Goal: Task Accomplishment & Management: Manage account settings

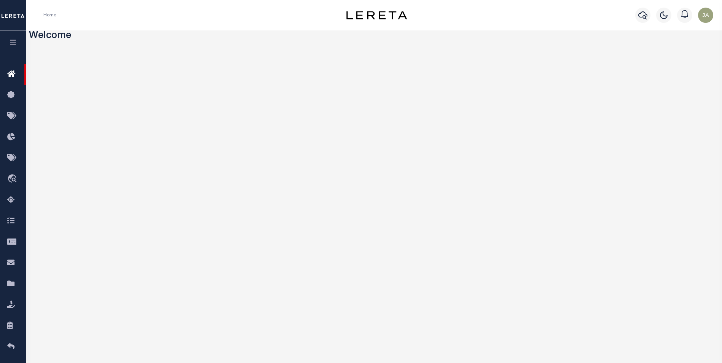
click at [12, 40] on icon "button" at bounding box center [13, 42] width 9 height 7
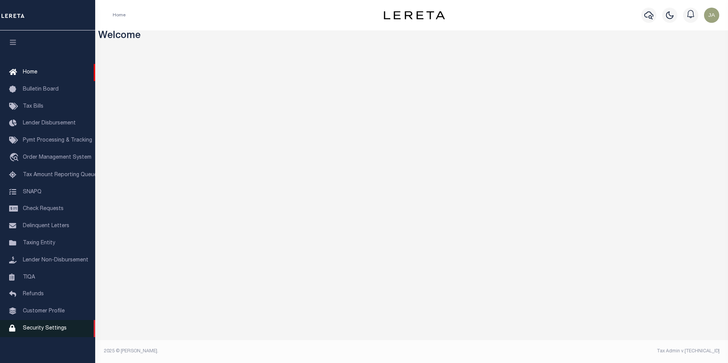
click at [43, 331] on span "Security Settings" at bounding box center [45, 328] width 44 height 5
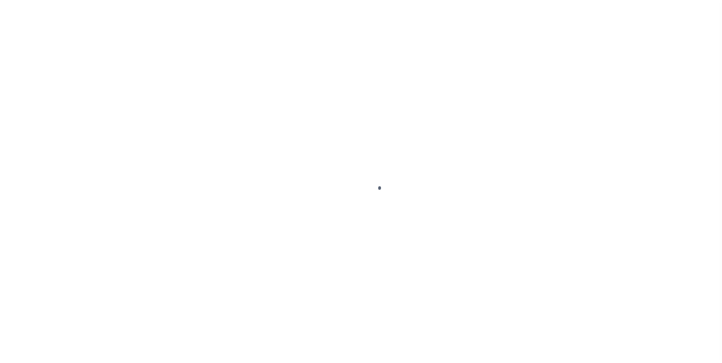
select select "100"
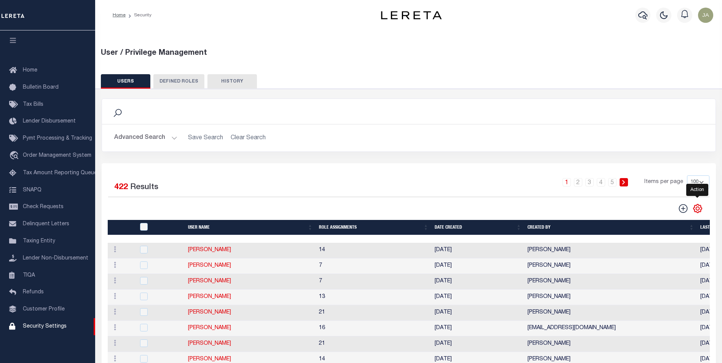
click at [697, 210] on icon "" at bounding box center [698, 209] width 10 height 10
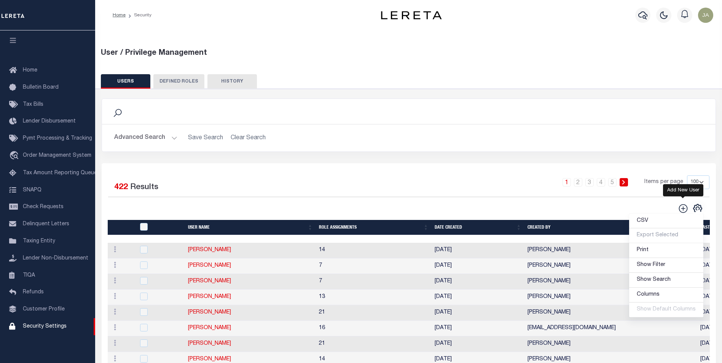
click at [683, 210] on icon "" at bounding box center [683, 209] width 10 height 10
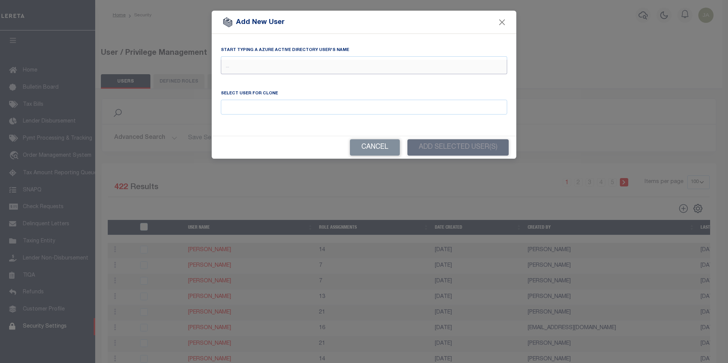
click at [275, 69] on input "text" at bounding box center [364, 67] width 286 height 14
click at [250, 69] on input "kayla" at bounding box center [364, 67] width 286 height 14
click at [247, 68] on input "kayla" at bounding box center [364, 67] width 286 height 14
click at [242, 70] on input "kayla" at bounding box center [364, 67] width 286 height 14
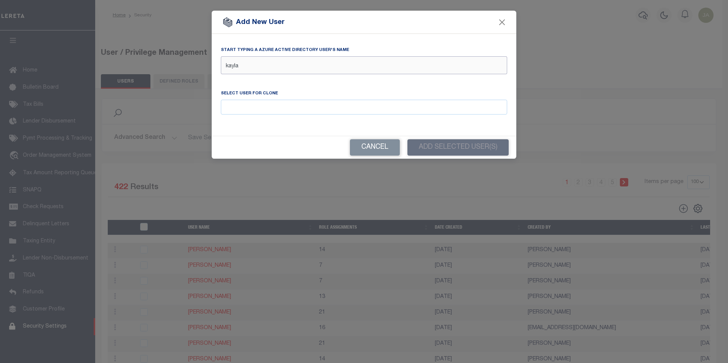
click at [242, 70] on input "kayla" at bounding box center [364, 67] width 286 height 14
type input "k"
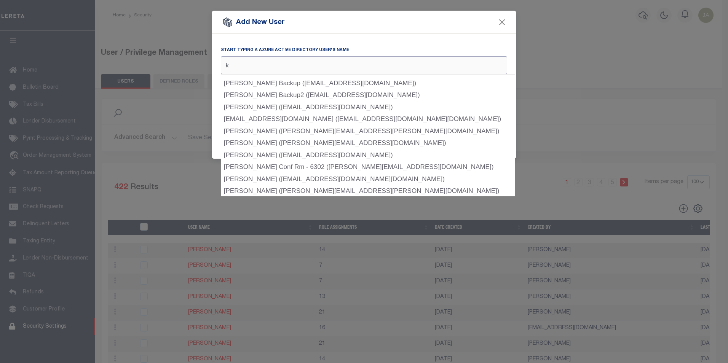
scroll to position [381, 0]
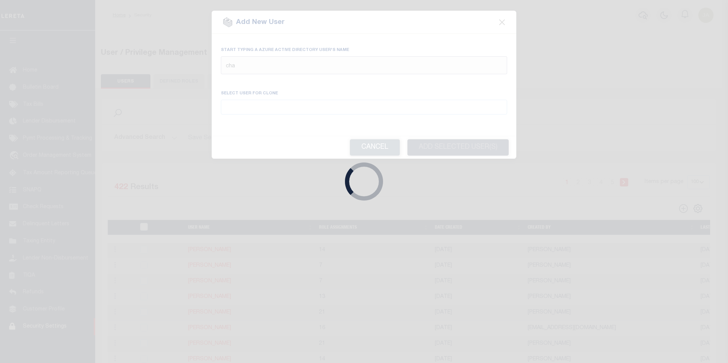
type input "chap"
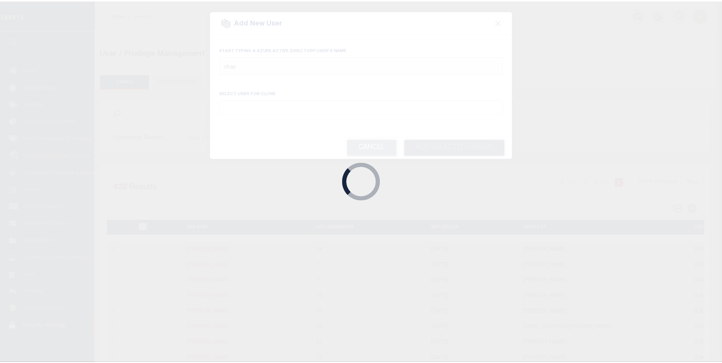
scroll to position [0, 0]
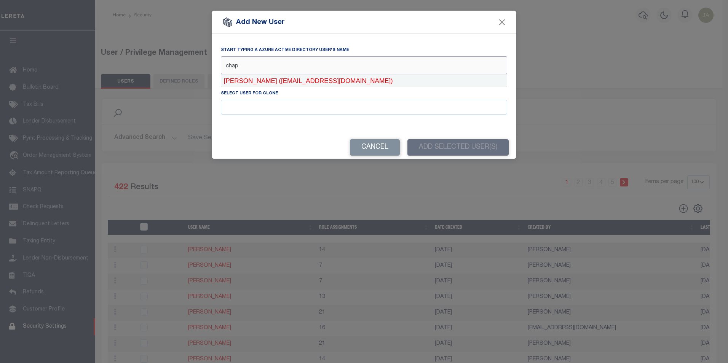
click at [283, 81] on div "Chapman, Kayla (KChapman@lereta.net)" at bounding box center [364, 81] width 286 height 12
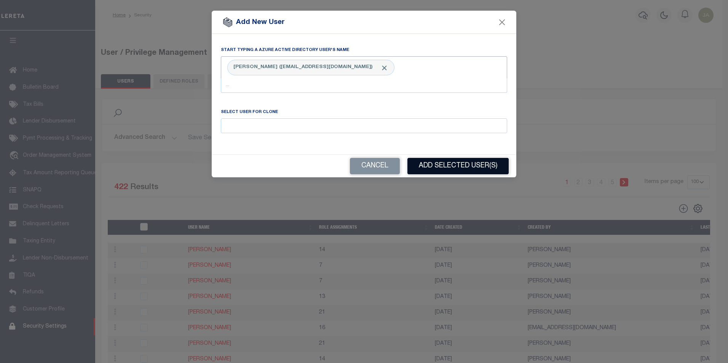
click at [447, 166] on button "Add Selected User(s)" at bounding box center [457, 166] width 101 height 16
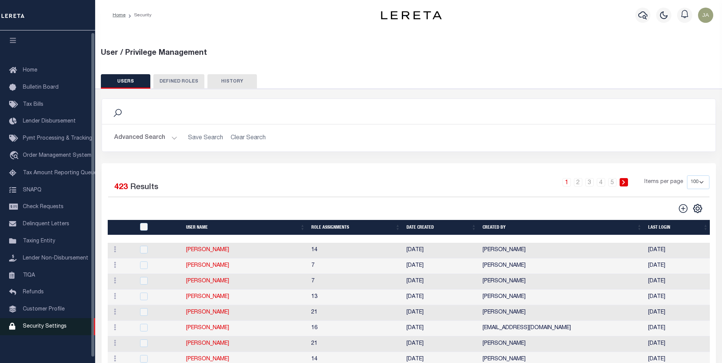
click at [47, 329] on span "Security Settings" at bounding box center [45, 326] width 44 height 5
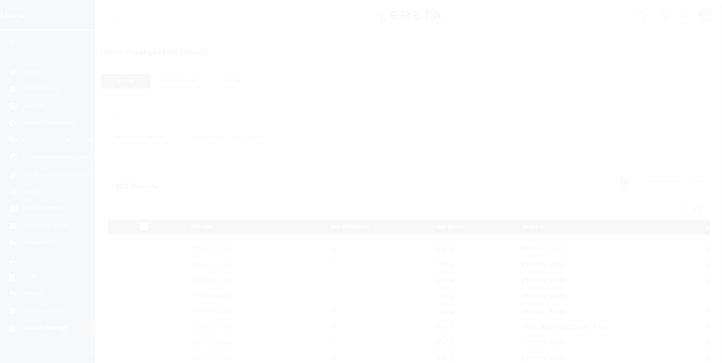
select select "100"
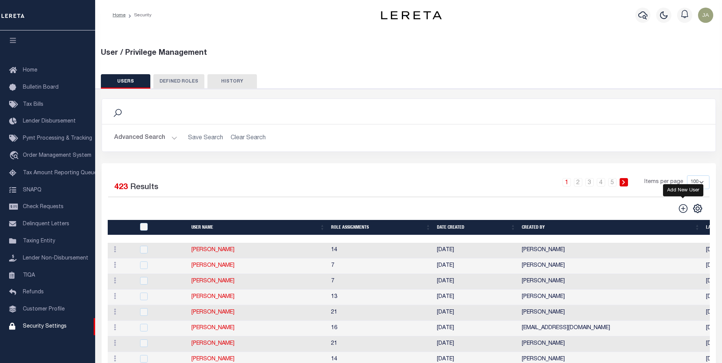
click at [685, 209] on icon "" at bounding box center [683, 209] width 10 height 10
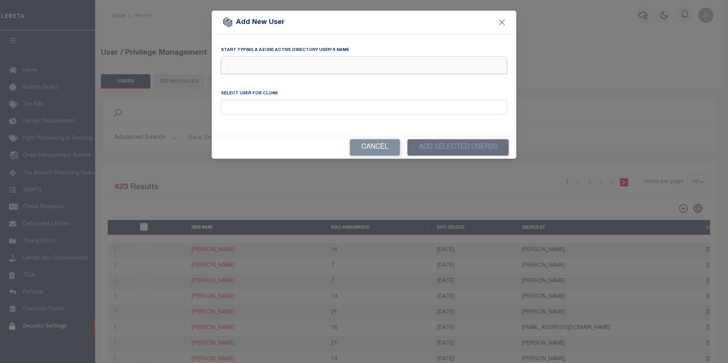
click at [247, 63] on input "text" at bounding box center [364, 67] width 286 height 14
type input "[PERSON_NAME]"
click at [354, 142] on button "Cancel" at bounding box center [375, 147] width 50 height 16
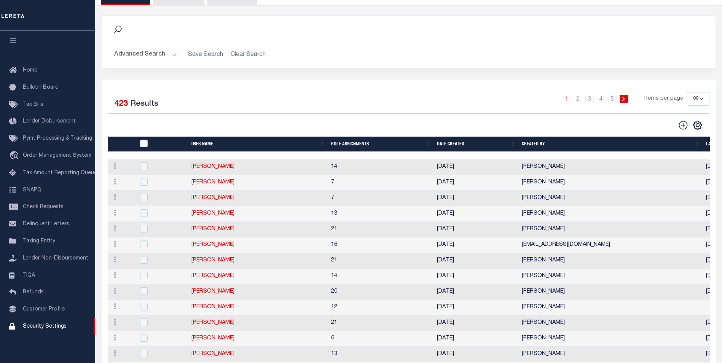
scroll to position [76, 0]
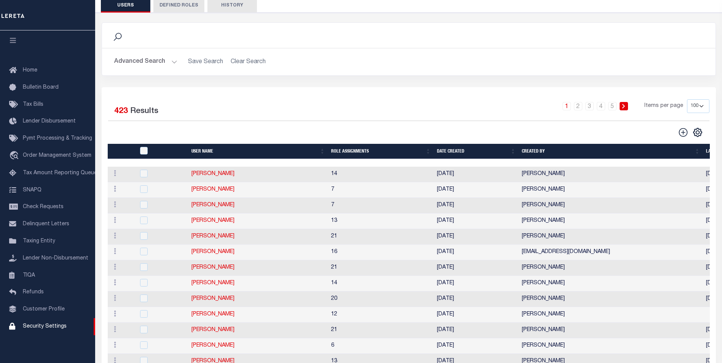
click at [201, 152] on th "User Name" at bounding box center [258, 152] width 140 height 16
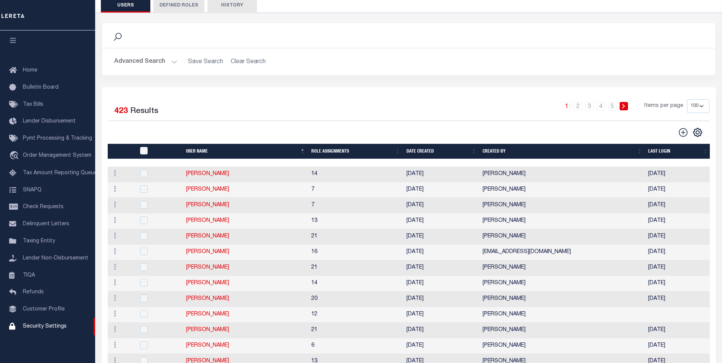
click at [417, 152] on th "Date Created" at bounding box center [442, 152] width 76 height 16
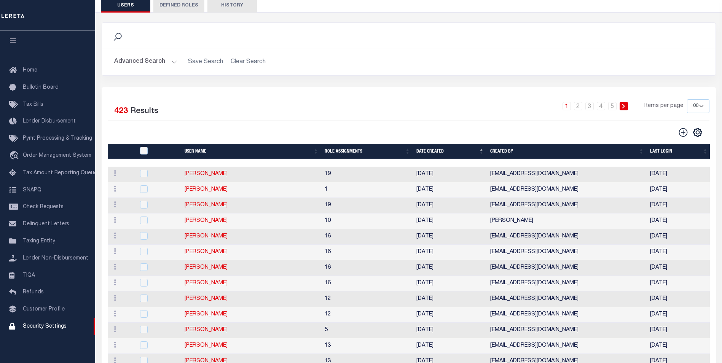
click at [417, 152] on th "Date Created" at bounding box center [450, 152] width 74 height 16
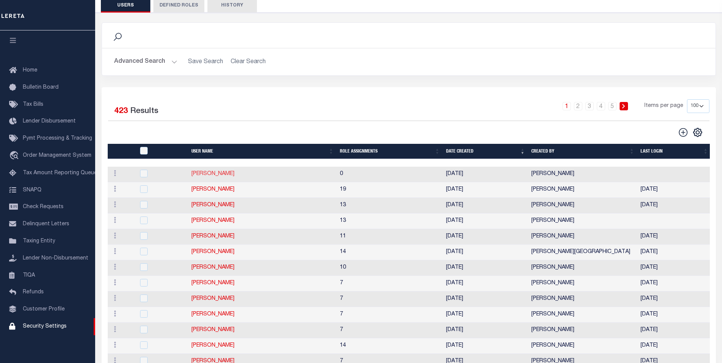
click at [219, 177] on link "[PERSON_NAME]" at bounding box center [212, 173] width 43 height 5
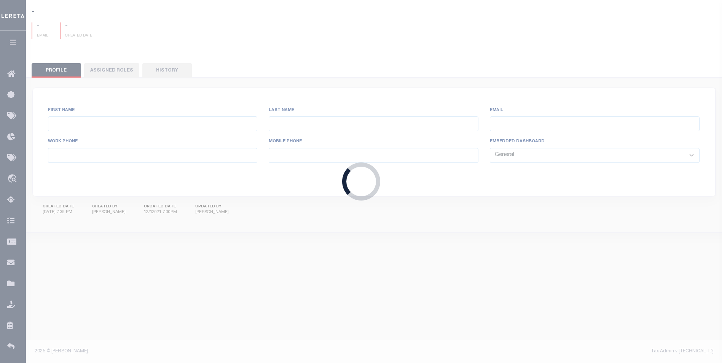
scroll to position [40, 0]
type input "[PERSON_NAME]"
type input "Kayla"
type input "[EMAIL_ADDRESS][DOMAIN_NAME]"
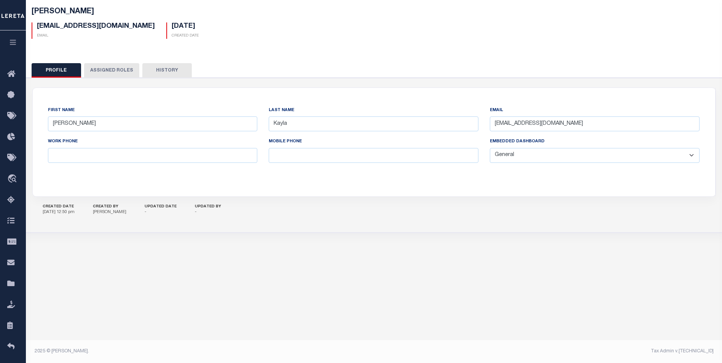
scroll to position [0, 0]
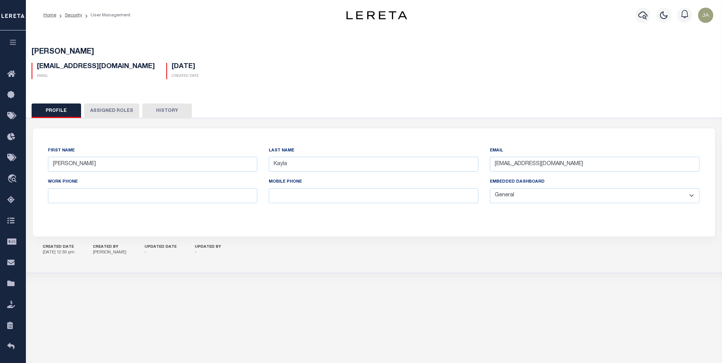
click at [118, 112] on button "Assigned Roles" at bounding box center [111, 111] width 55 height 14
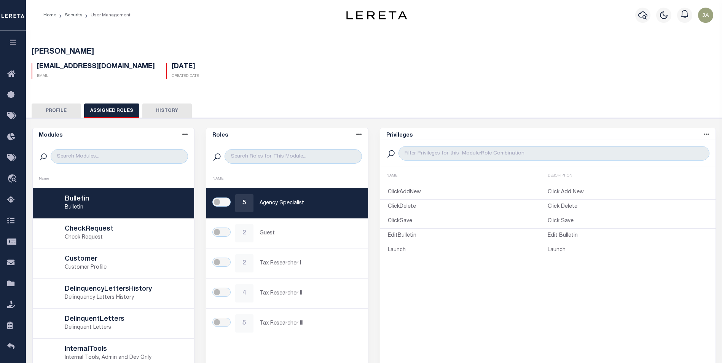
click at [165, 108] on button "History" at bounding box center [166, 111] width 49 height 14
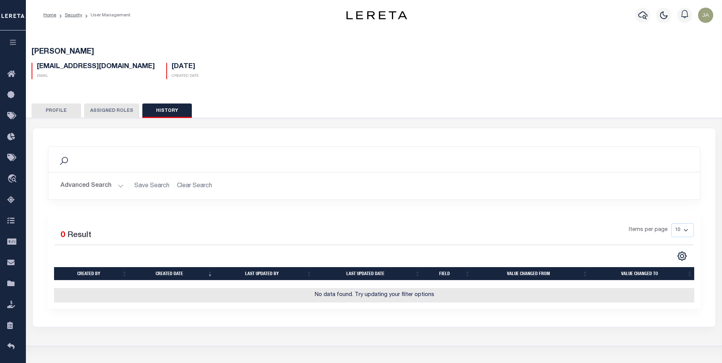
click at [62, 112] on button "Profile" at bounding box center [56, 111] width 49 height 14
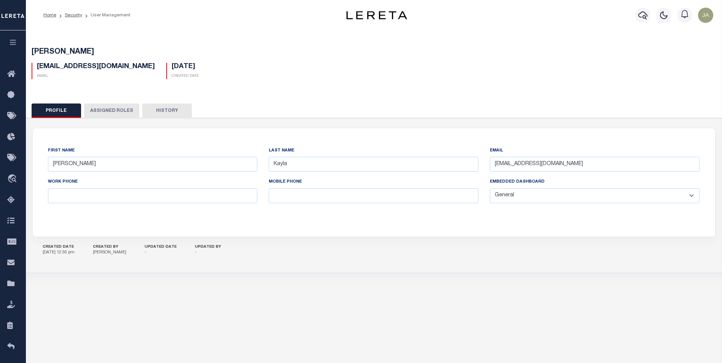
click at [692, 198] on select "General Locate Escrow Services AI Payment Verification Customer Service" at bounding box center [595, 195] width 210 height 15
click at [71, 15] on link "Security" at bounding box center [74, 15] width 18 height 5
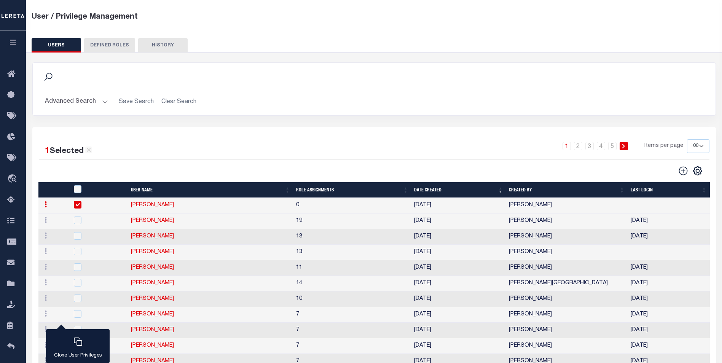
scroll to position [38, 0]
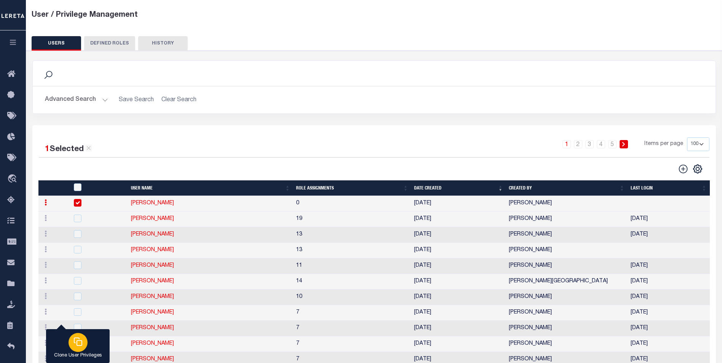
click at [64, 355] on p "Clone User Privileges" at bounding box center [78, 356] width 48 height 8
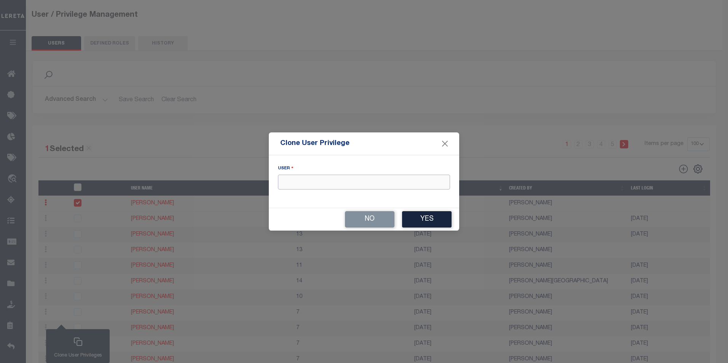
click at [322, 181] on input "text" at bounding box center [364, 182] width 172 height 15
click at [316, 194] on div "[PERSON_NAME]" at bounding box center [363, 196] width 171 height 12
type input "[PERSON_NAME]"
click at [424, 218] on button "Yes" at bounding box center [426, 219] width 49 height 16
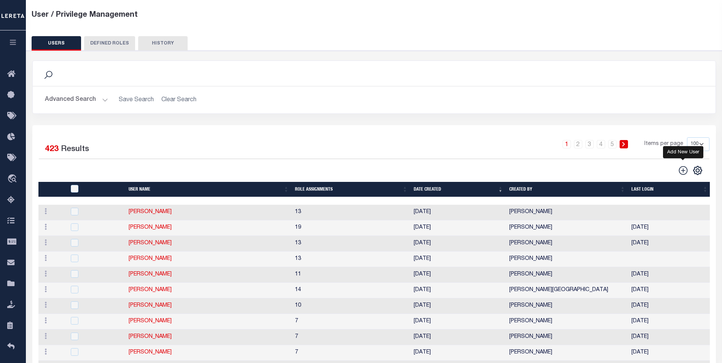
click at [682, 170] on icon "" at bounding box center [683, 171] width 10 height 10
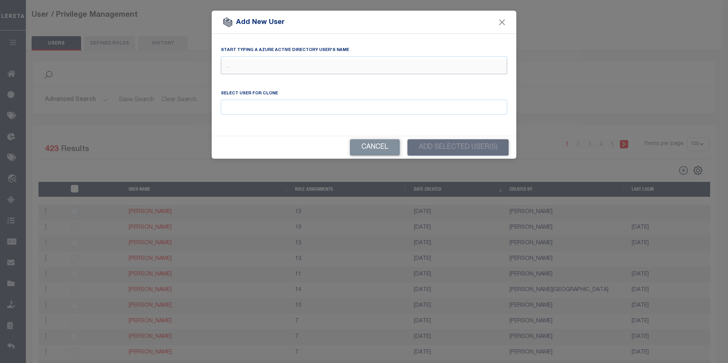
click at [240, 68] on input "text" at bounding box center [364, 67] width 286 height 14
type input "good"
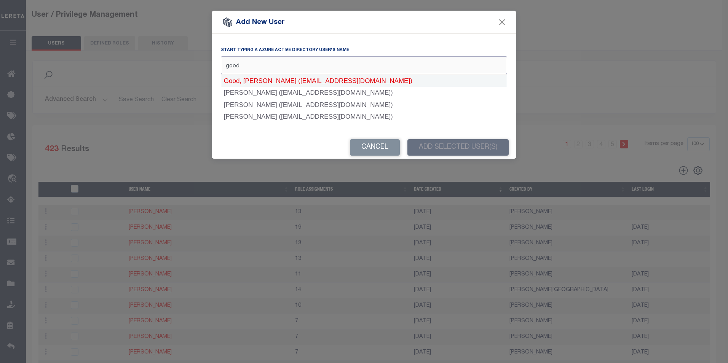
click at [242, 79] on div "Good, [PERSON_NAME] ([EMAIL_ADDRESS][DOMAIN_NAME])" at bounding box center [364, 81] width 286 height 12
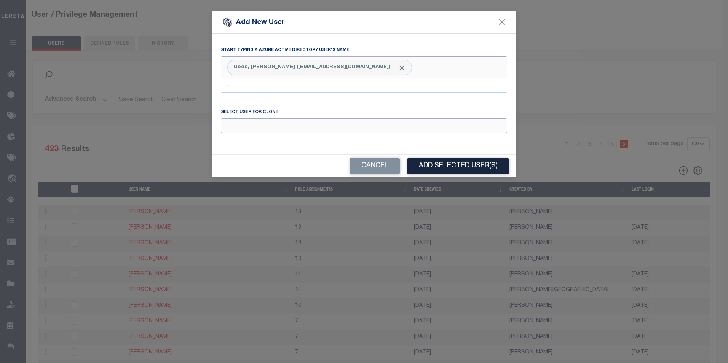
click at [250, 124] on input "Email" at bounding box center [364, 125] width 286 height 15
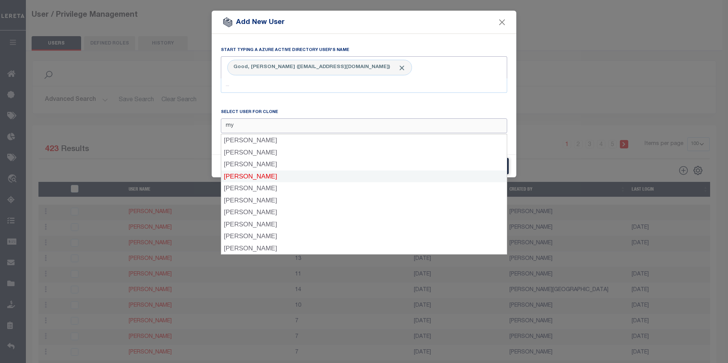
click at [258, 178] on div "[PERSON_NAME]" at bounding box center [364, 177] width 286 height 12
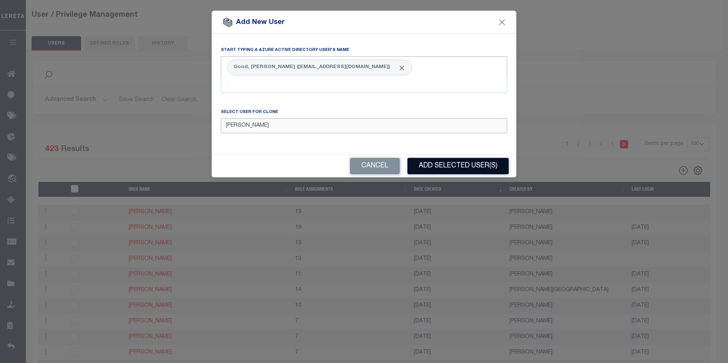
type input "[PERSON_NAME]"
click at [442, 169] on button "Add Selected User(s)" at bounding box center [457, 166] width 101 height 16
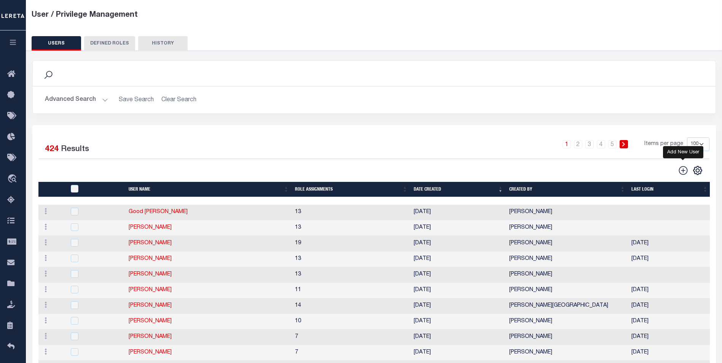
click at [685, 170] on icon "" at bounding box center [683, 171] width 10 height 10
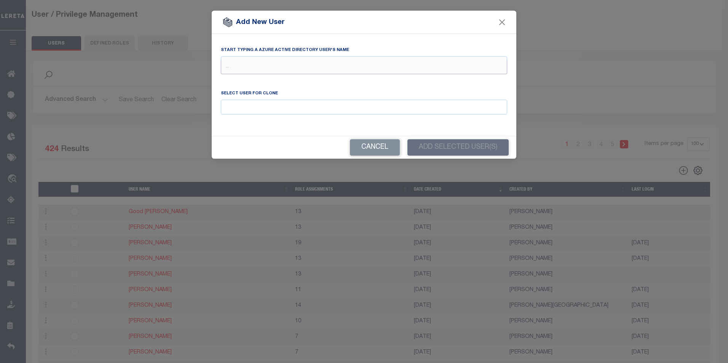
click at [248, 69] on input "text" at bounding box center [364, 67] width 286 height 14
type input "i"
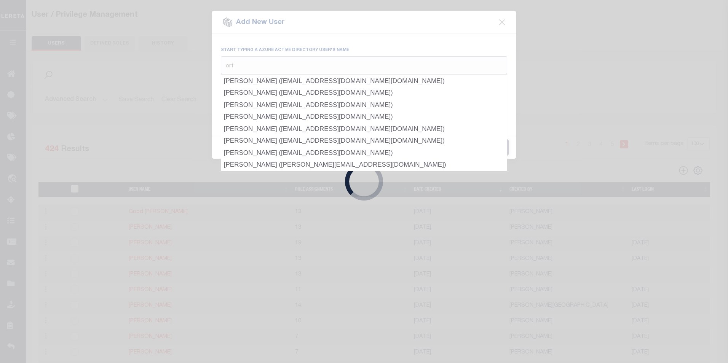
type input "orti"
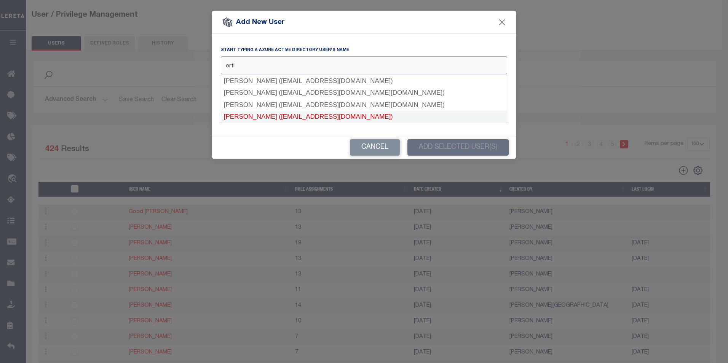
click at [241, 120] on div "[PERSON_NAME] ([EMAIL_ADDRESS][DOMAIN_NAME])" at bounding box center [364, 117] width 286 height 12
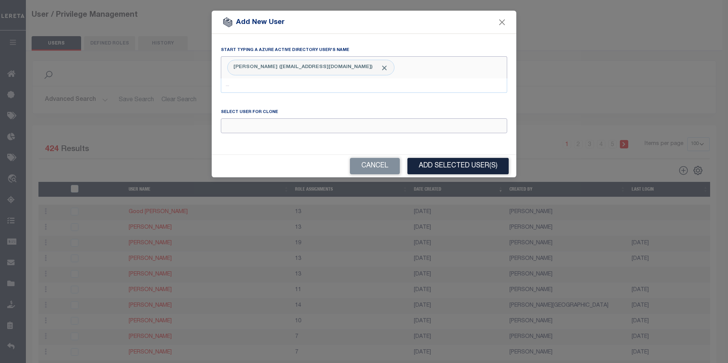
click at [239, 124] on input "Email" at bounding box center [364, 125] width 286 height 15
click at [249, 142] on div "[PERSON_NAME]" at bounding box center [364, 140] width 286 height 12
type input "[PERSON_NAME]"
click at [441, 168] on button "Add Selected User(s)" at bounding box center [457, 166] width 101 height 16
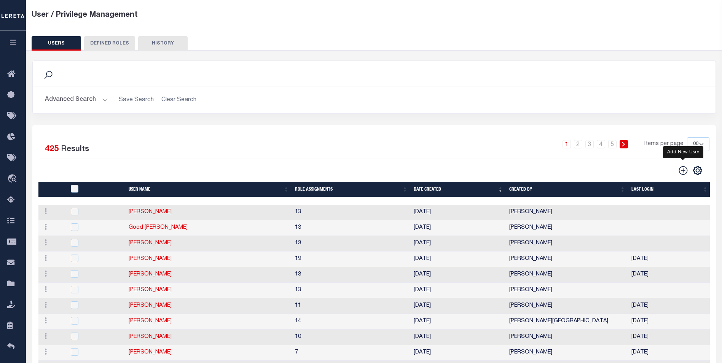
click at [680, 172] on icon "" at bounding box center [683, 171] width 10 height 10
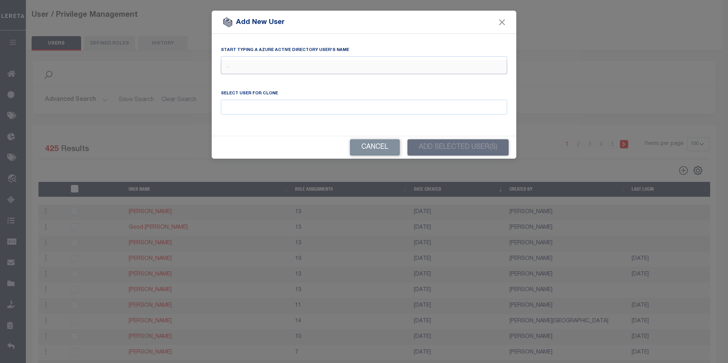
click at [234, 65] on input "text" at bounding box center [364, 67] width 286 height 14
type input "s"
type input "d"
type input "ste"
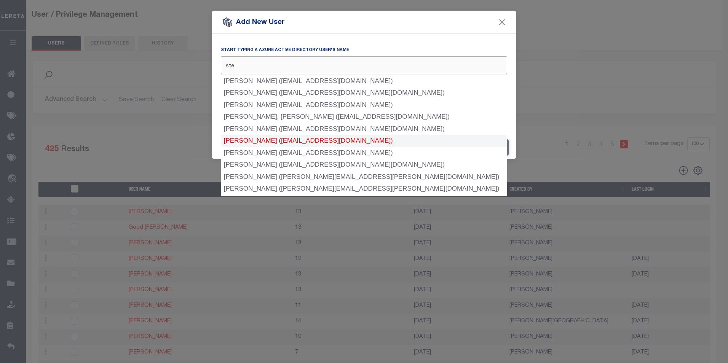
click at [242, 142] on div "[PERSON_NAME] ([EMAIL_ADDRESS][DOMAIN_NAME])" at bounding box center [364, 141] width 286 height 12
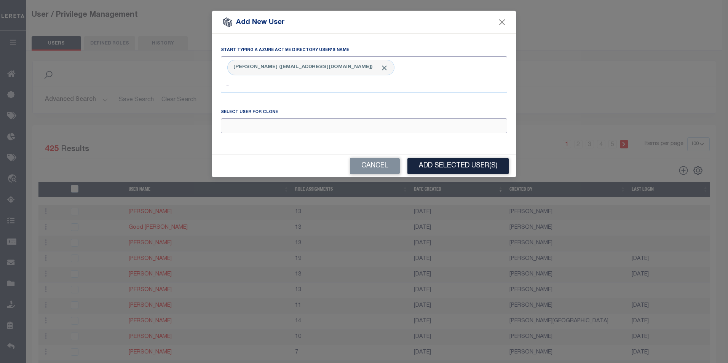
click at [282, 128] on input "Email" at bounding box center [364, 125] width 286 height 15
click at [282, 141] on div "[PERSON_NAME]" at bounding box center [364, 140] width 286 height 12
type input "[PERSON_NAME]"
click at [423, 164] on button "Add Selected User(s)" at bounding box center [457, 166] width 101 height 16
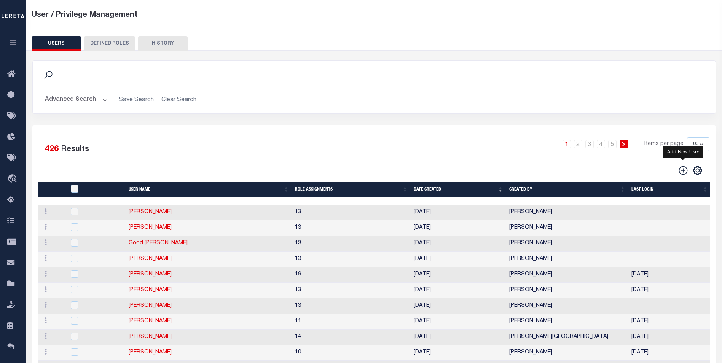
click at [683, 172] on icon "" at bounding box center [683, 170] width 9 height 9
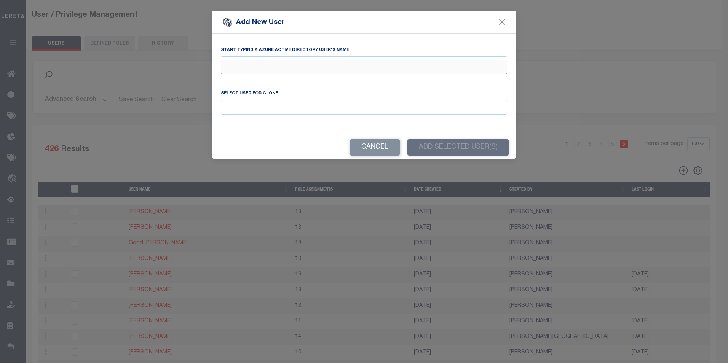
click at [258, 66] on input "text" at bounding box center [364, 67] width 286 height 14
click at [281, 66] on input "text" at bounding box center [364, 67] width 286 height 14
type input "[PERSON_NAME]"
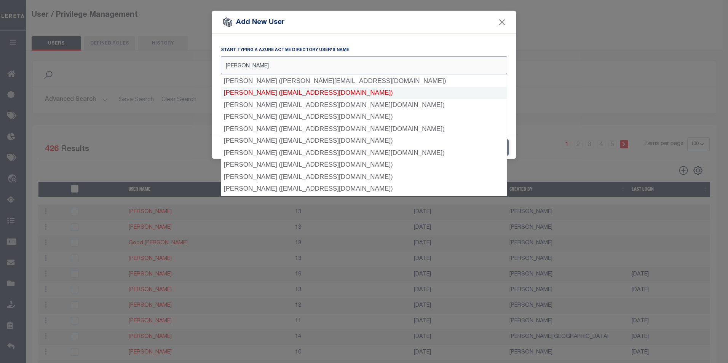
click at [259, 91] on div "[PERSON_NAME] ([EMAIL_ADDRESS][DOMAIN_NAME])" at bounding box center [364, 93] width 286 height 12
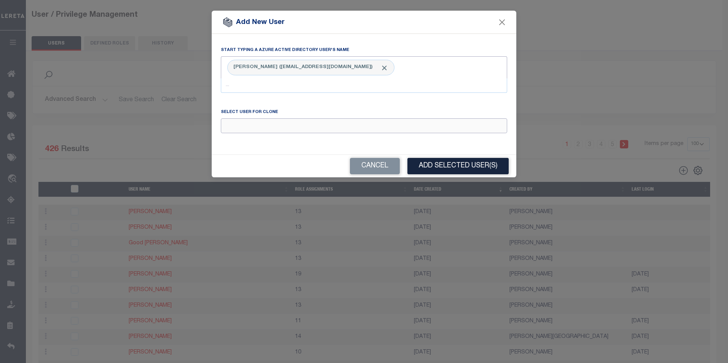
click at [244, 127] on input "Email" at bounding box center [364, 125] width 286 height 15
click at [257, 136] on div "[PERSON_NAME]" at bounding box center [364, 140] width 286 height 12
type input "[PERSON_NAME]"
click at [445, 169] on button "Add Selected User(s)" at bounding box center [457, 166] width 101 height 16
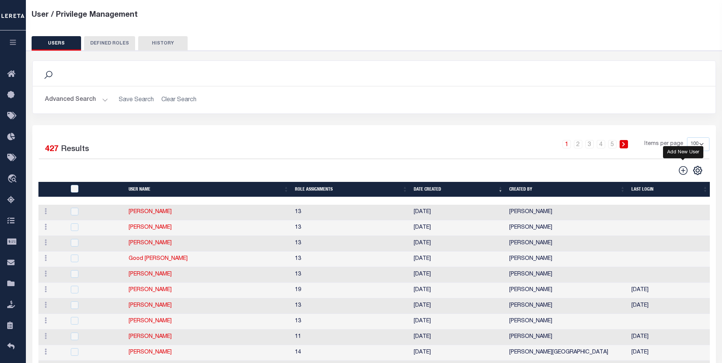
click at [681, 168] on icon "" at bounding box center [683, 170] width 9 height 9
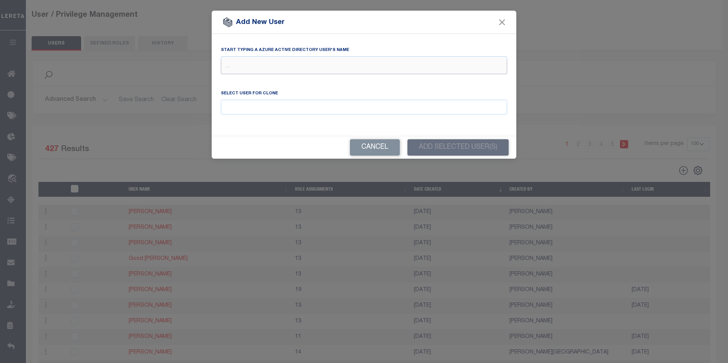
click at [238, 61] on input "text" at bounding box center [364, 67] width 286 height 14
type input "hend"
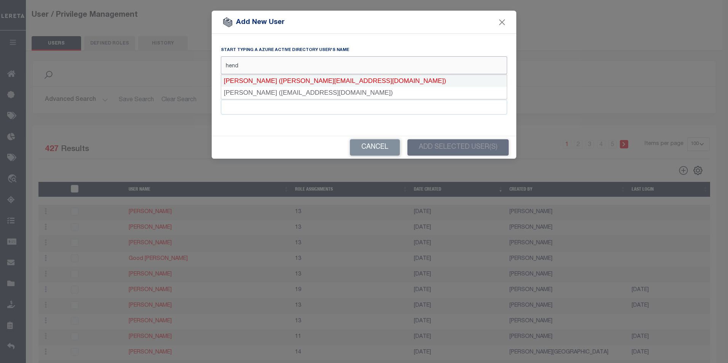
click at [248, 78] on div "[PERSON_NAME] ([PERSON_NAME][EMAIL_ADDRESS][DOMAIN_NAME])" at bounding box center [364, 81] width 286 height 12
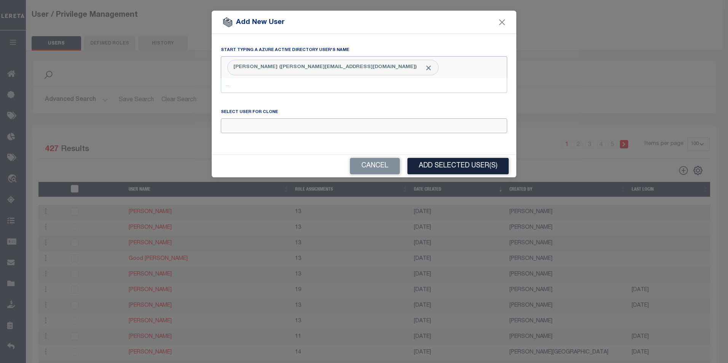
click at [236, 124] on input "Email" at bounding box center [364, 125] width 286 height 15
click at [272, 139] on div "[PERSON_NAME]" at bounding box center [364, 140] width 286 height 12
type input "[PERSON_NAME]"
click at [431, 168] on button "Add Selected User(s)" at bounding box center [457, 166] width 101 height 16
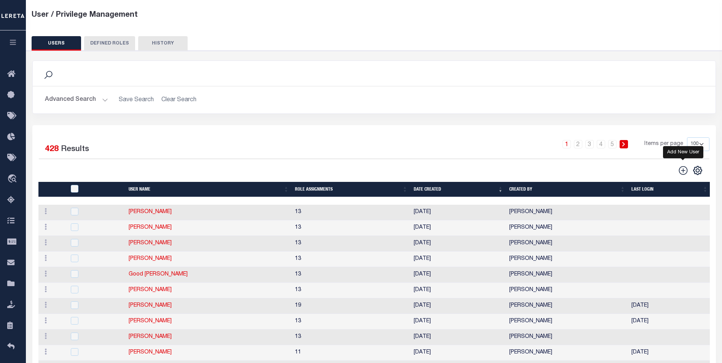
click at [681, 171] on icon "" at bounding box center [683, 171] width 10 height 10
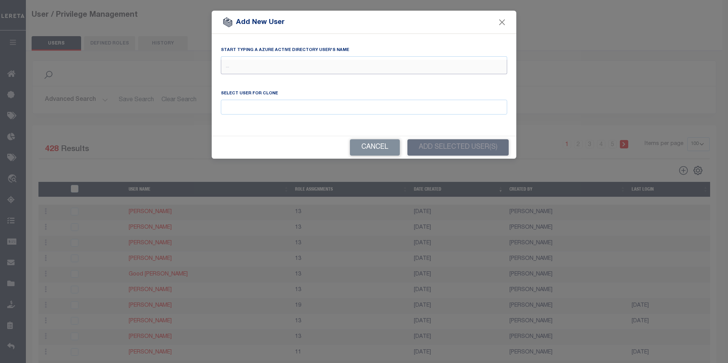
click at [234, 63] on input "text" at bounding box center [364, 67] width 286 height 14
type input "[PERSON_NAME]"
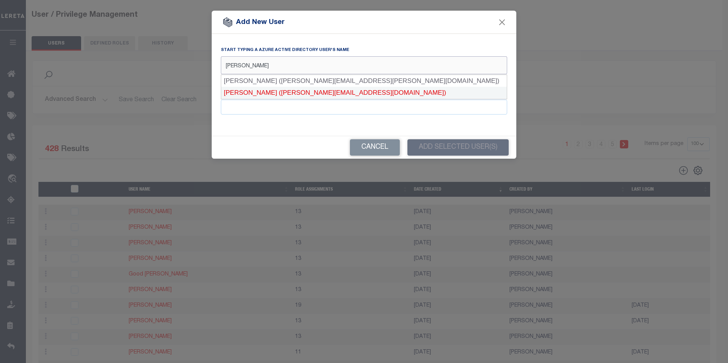
click at [250, 93] on div "[PERSON_NAME] ([PERSON_NAME][EMAIL_ADDRESS][DOMAIN_NAME])" at bounding box center [364, 93] width 286 height 12
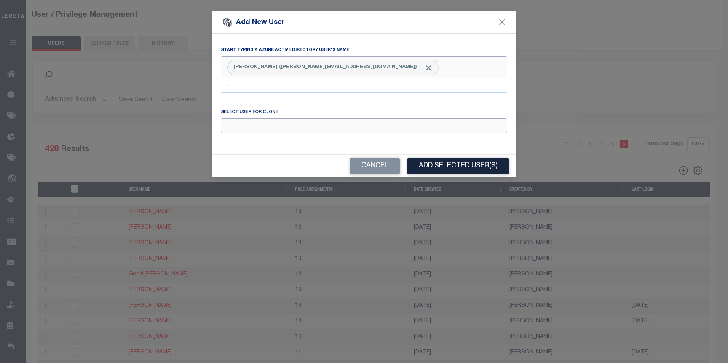
click at [228, 127] on input "Email" at bounding box center [364, 125] width 286 height 15
click at [246, 142] on div "[PERSON_NAME]" at bounding box center [364, 140] width 286 height 12
type input "[PERSON_NAME]"
click at [449, 167] on button "Add Selected User(s)" at bounding box center [457, 166] width 101 height 16
